Goal: Obtain resource: Download file/media

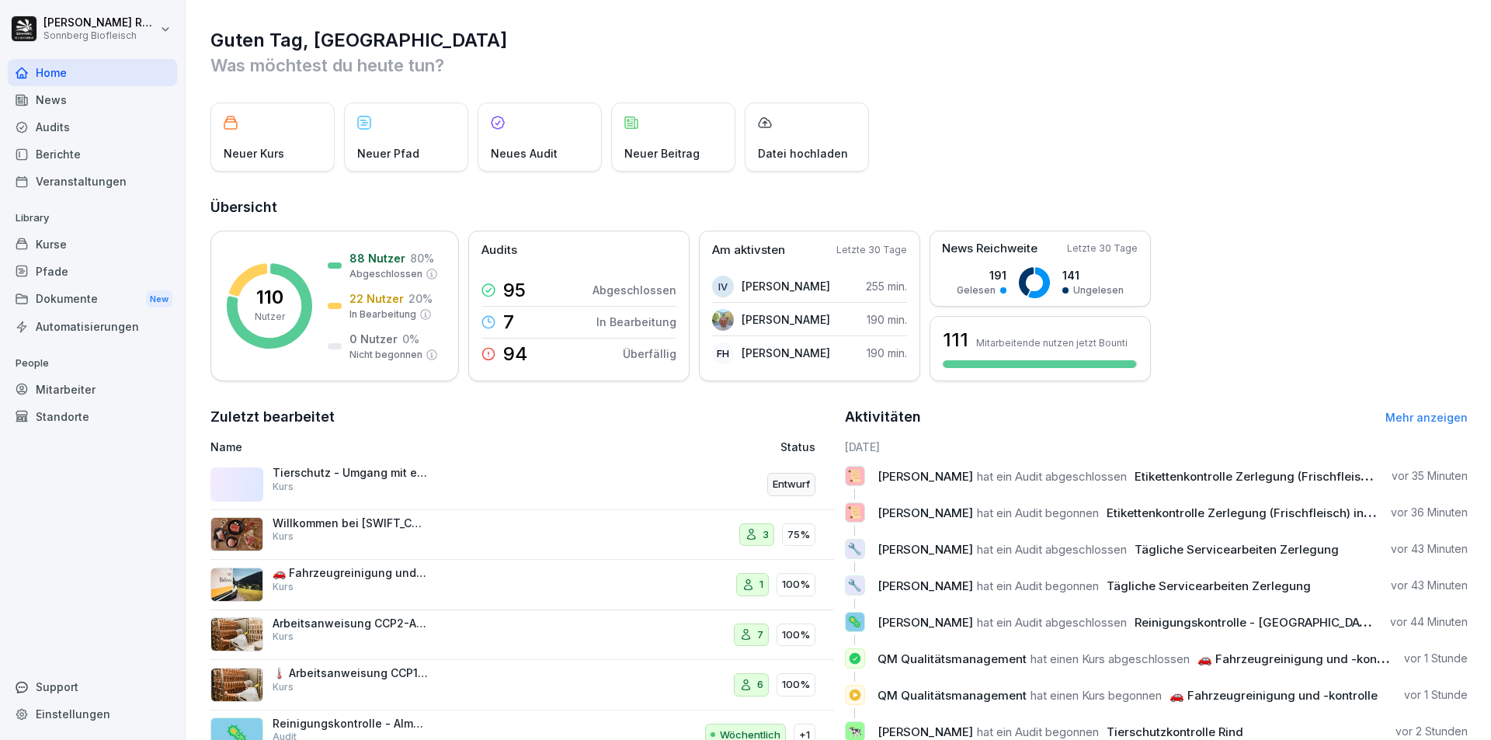
scroll to position [60, 0]
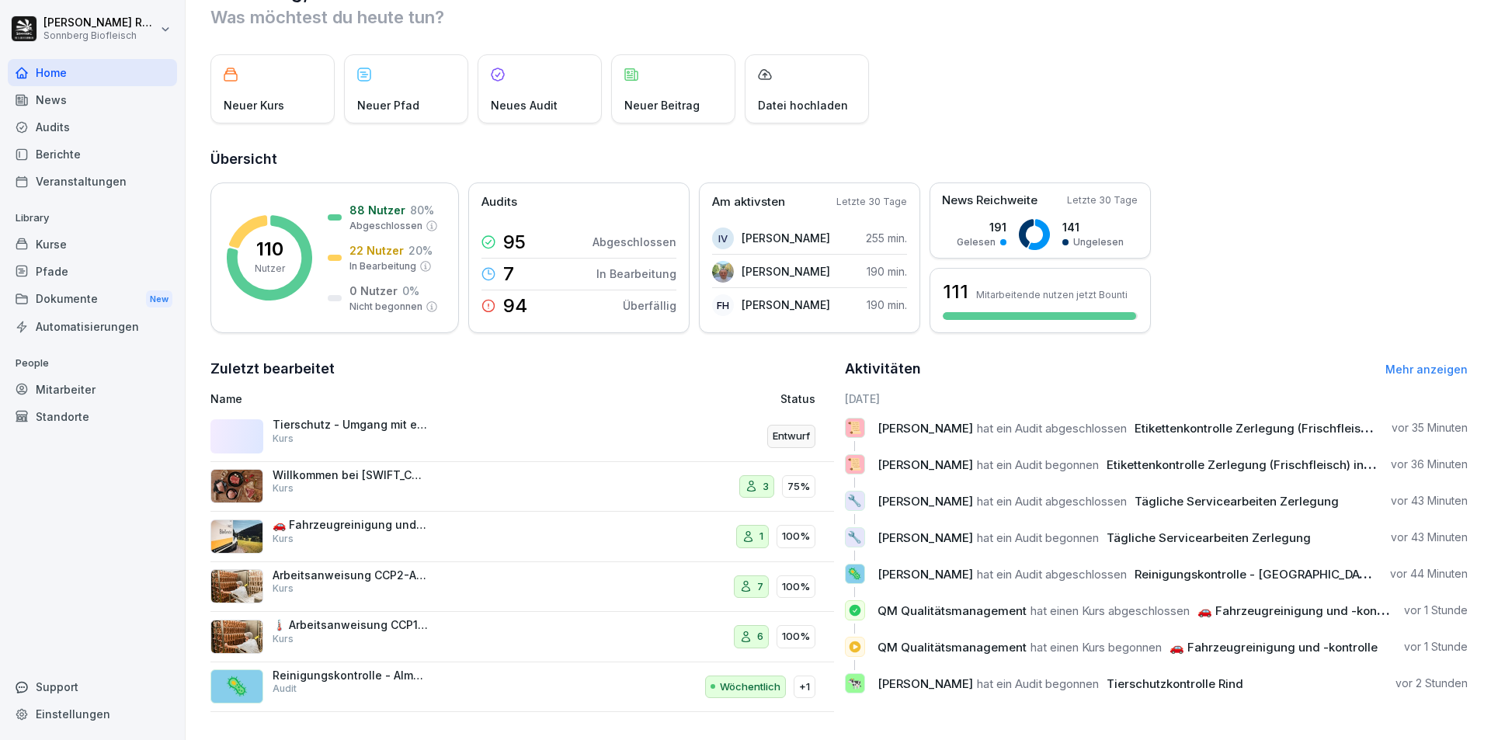
click at [49, 143] on div "Berichte" at bounding box center [92, 154] width 169 height 27
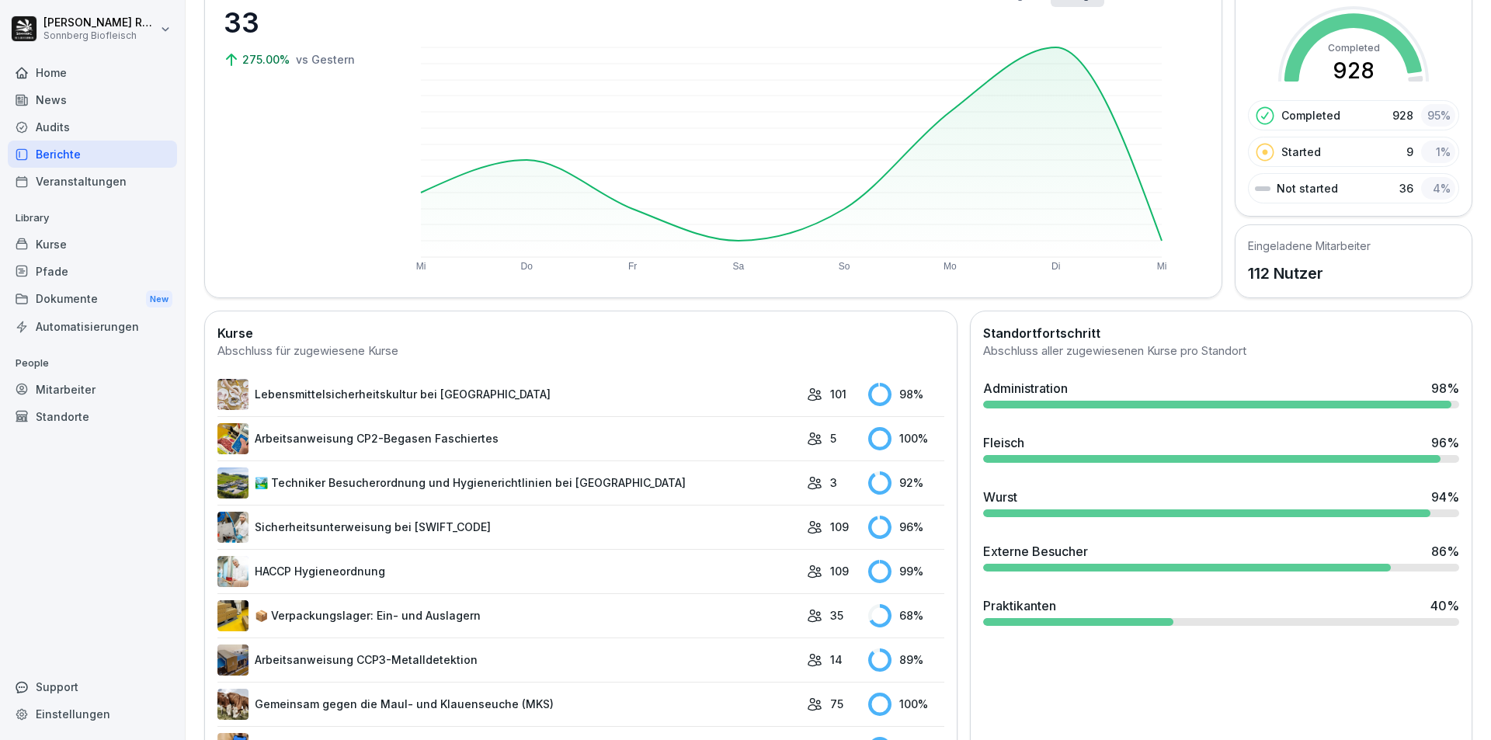
scroll to position [62, 0]
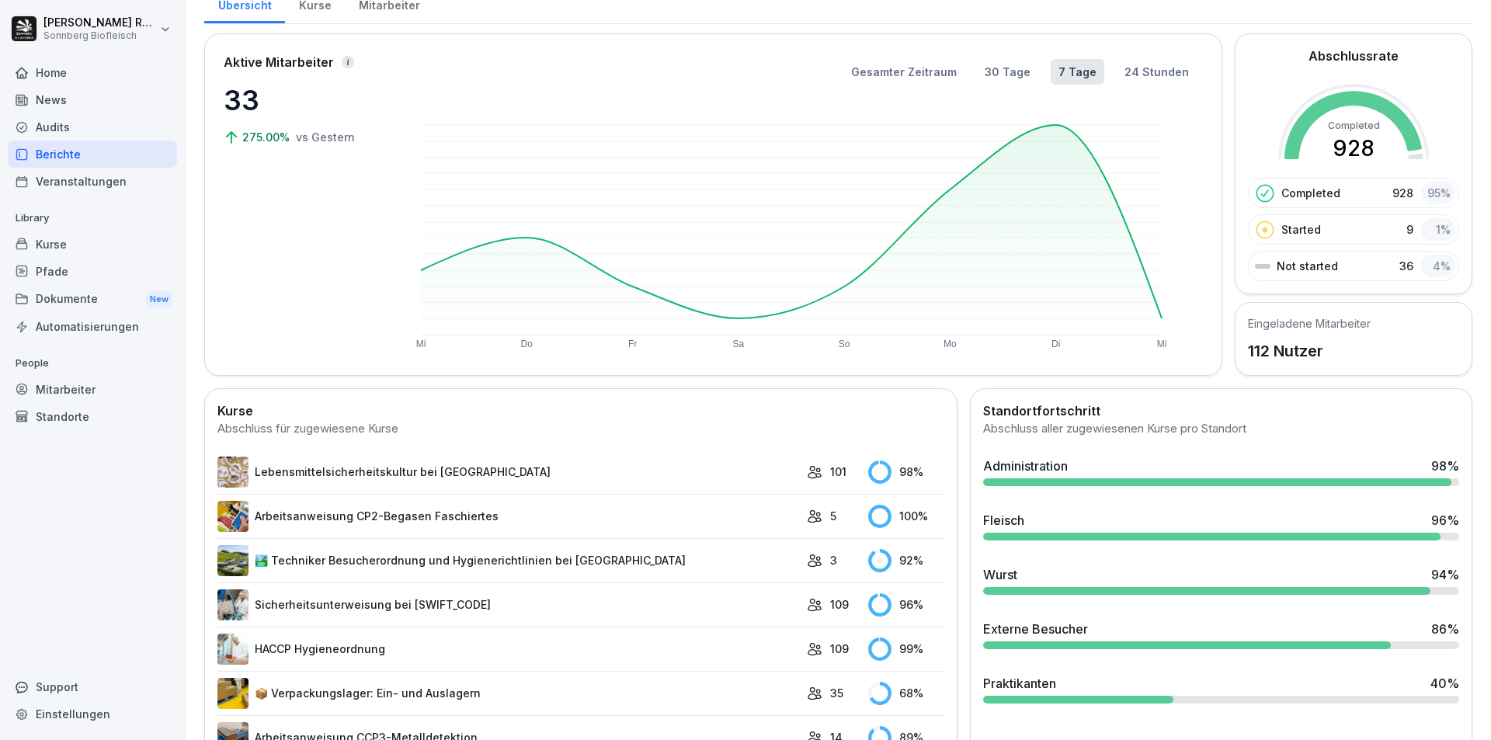
click at [158, 132] on div "Audits" at bounding box center [92, 126] width 169 height 27
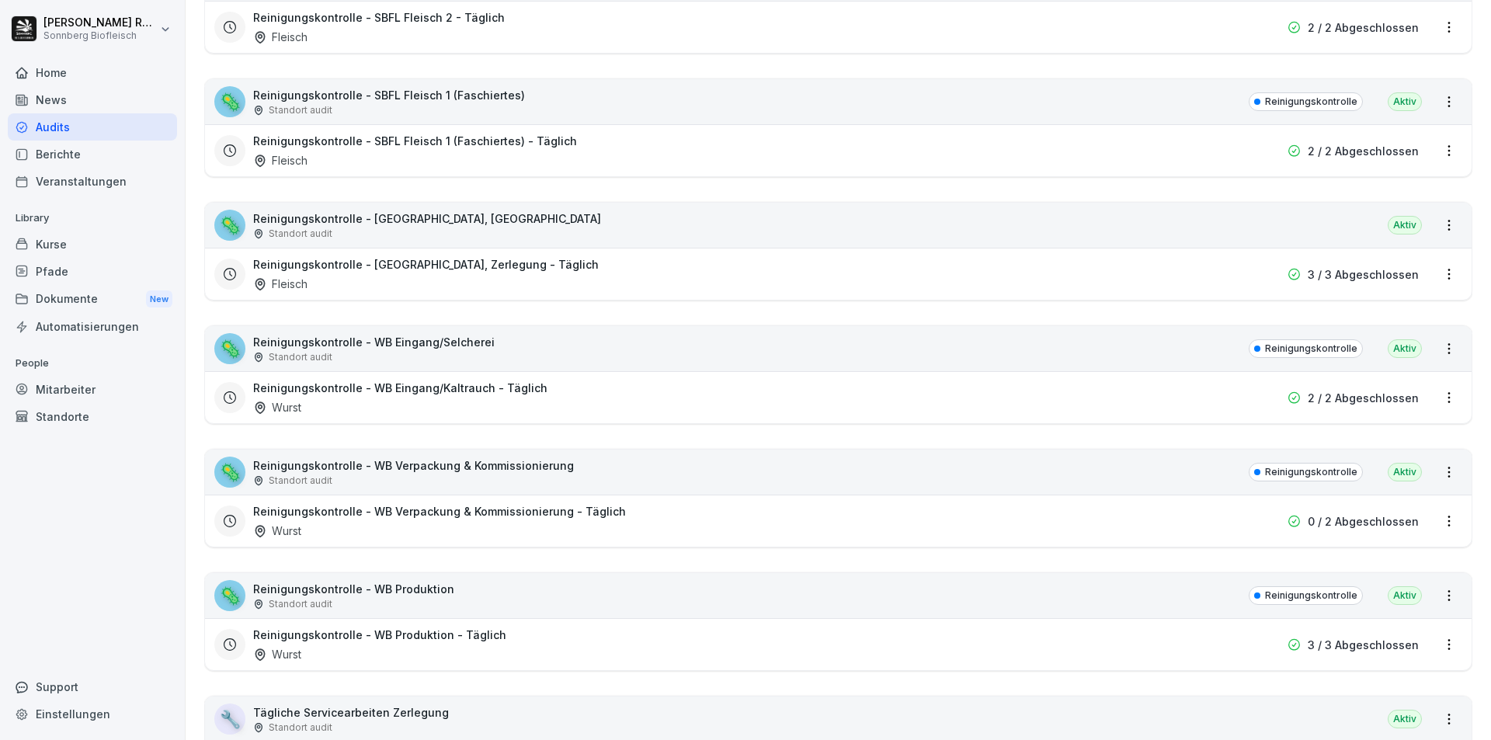
scroll to position [792, 0]
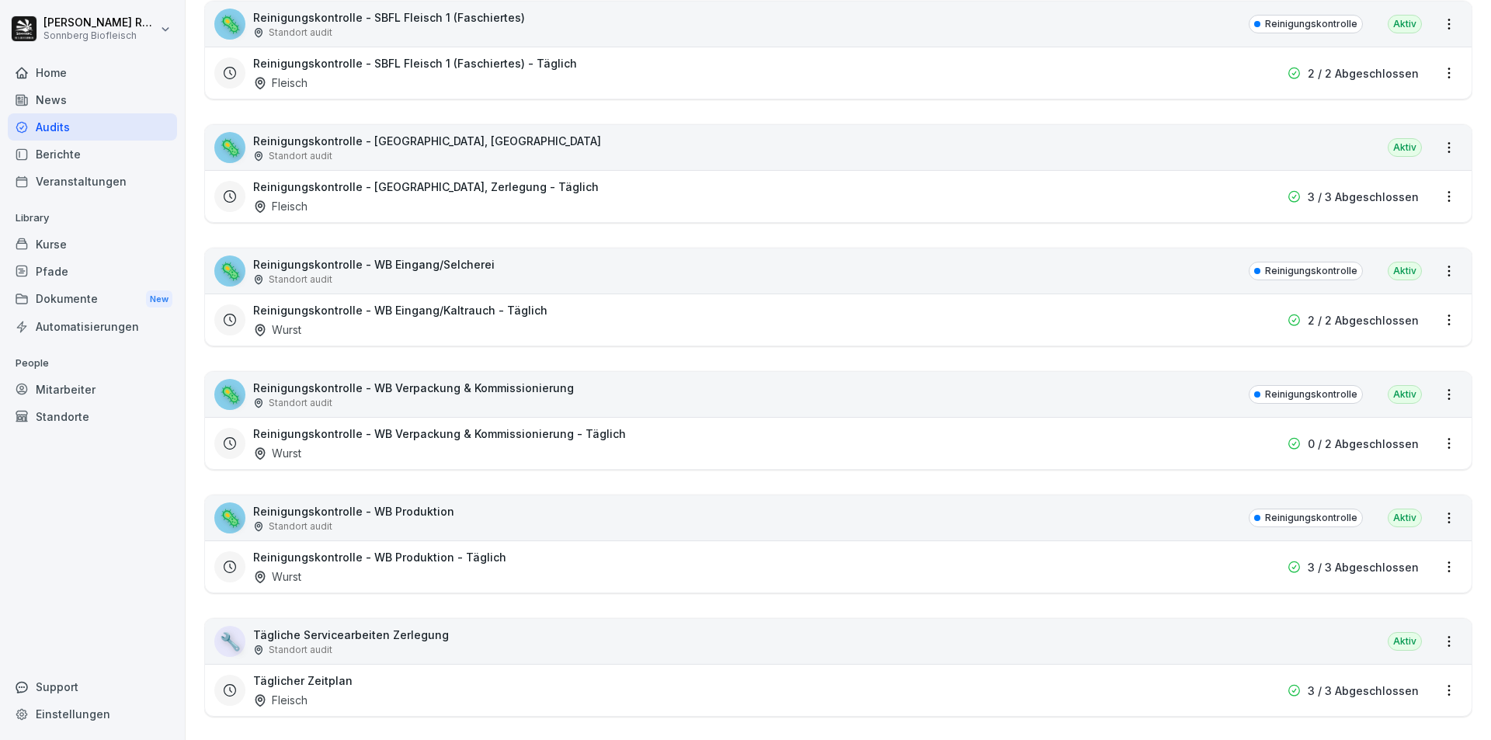
click at [360, 520] on div "Standort audit" at bounding box center [353, 527] width 201 height 14
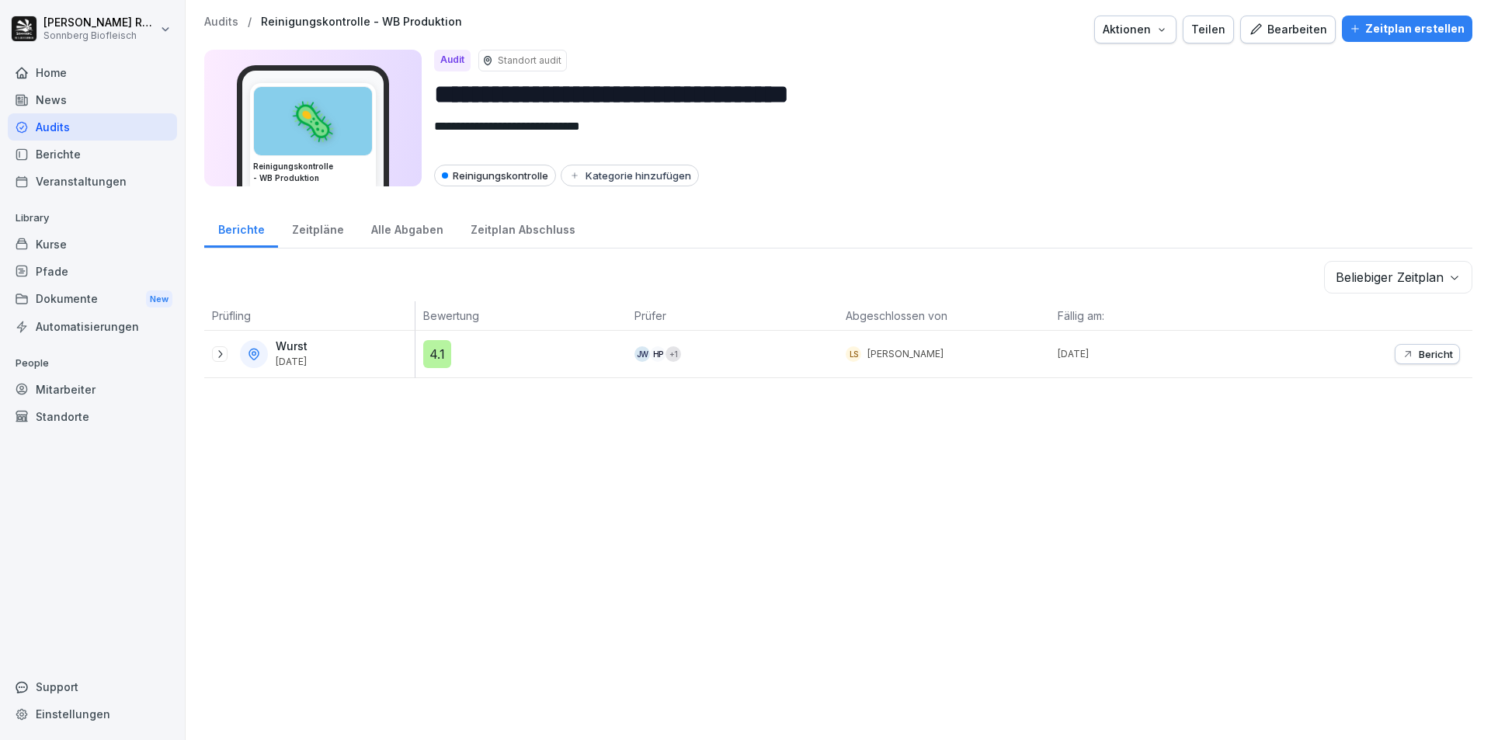
click at [1431, 346] on button "Bericht" at bounding box center [1427, 354] width 65 height 20
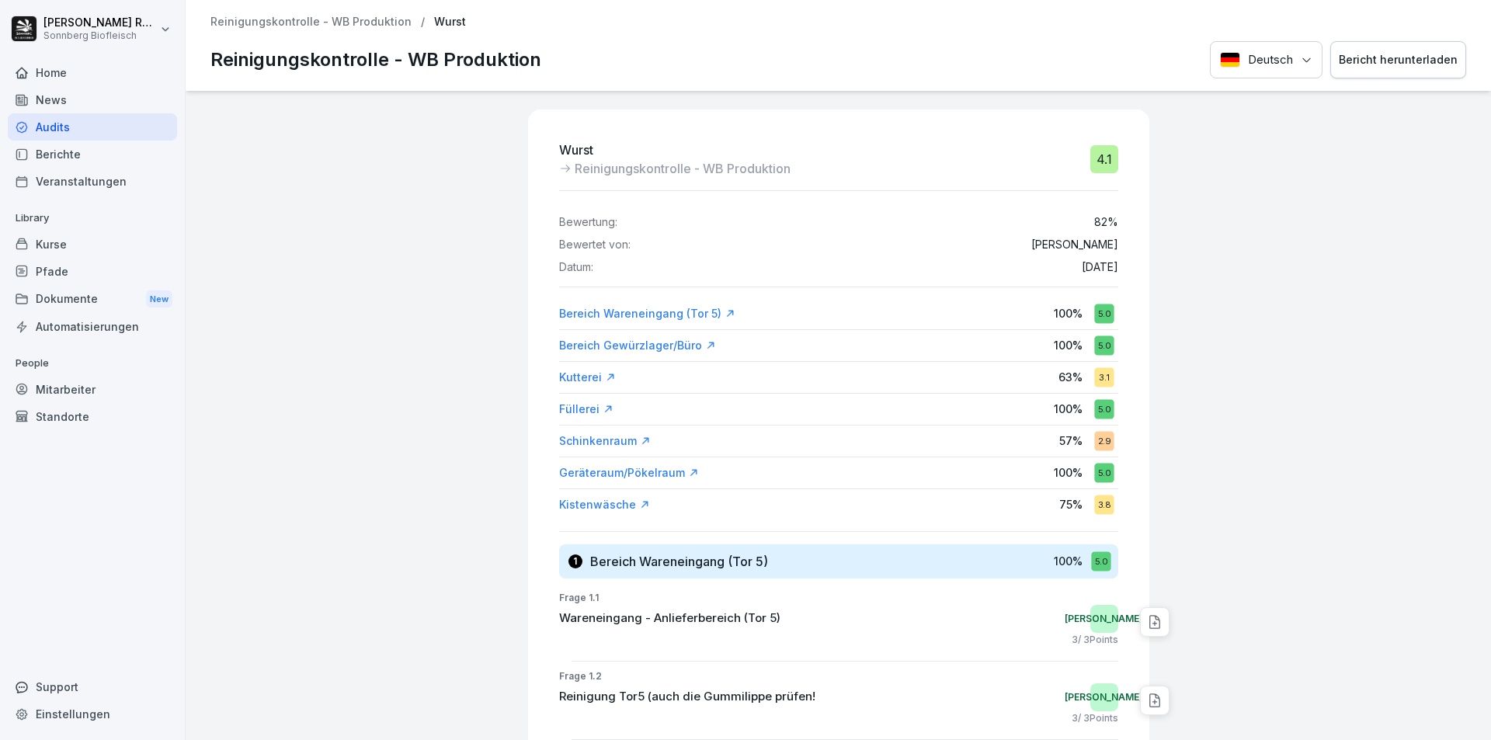
click at [559, 381] on div "Kutterei" at bounding box center [587, 378] width 57 height 16
click at [586, 436] on div "Schinkenraum" at bounding box center [605, 441] width 92 height 16
click at [586, 507] on div "Kistenwäsche" at bounding box center [604, 505] width 91 height 16
click at [694, 309] on div "Bereich Wareneingang (Tor 5)" at bounding box center [647, 314] width 176 height 16
click at [1358, 61] on div "Bericht herunterladen" at bounding box center [1398, 59] width 119 height 17
